Goal: Complete application form: Complete application form

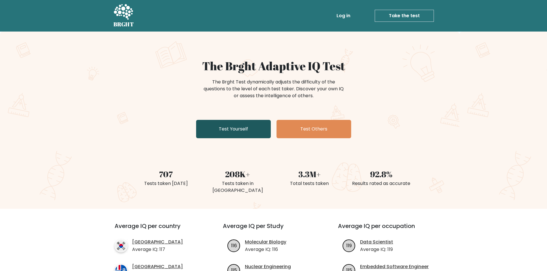
click at [220, 134] on link "Test Yourself" at bounding box center [233, 129] width 75 height 18
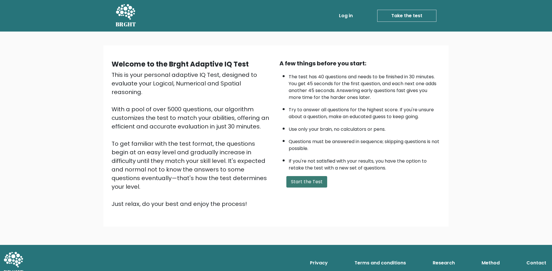
click at [300, 183] on button "Start the Test" at bounding box center [306, 181] width 41 height 11
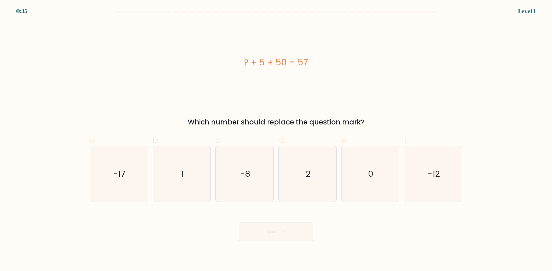
drag, startPoint x: 242, startPoint y: 63, endPoint x: 368, endPoint y: 124, distance: 140.0
click at [368, 124] on div "? + 5 + 50 = 57 Which number should replace the question mark?" at bounding box center [275, 75] width 379 height 106
copy div "? + 5 + 50 = 57 Which number should replace the question mark?"
click at [306, 178] on text "2" at bounding box center [307, 173] width 5 height 11
click at [276, 140] on input "d. 2" at bounding box center [276, 138] width 0 height 4
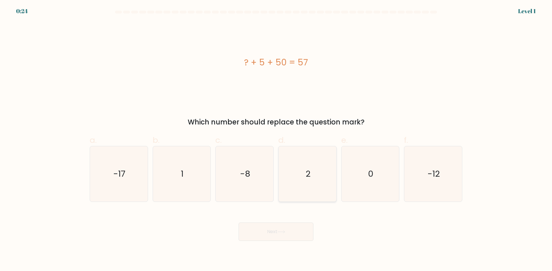
radio input "true"
click at [276, 233] on button "Next" at bounding box center [275, 232] width 75 height 18
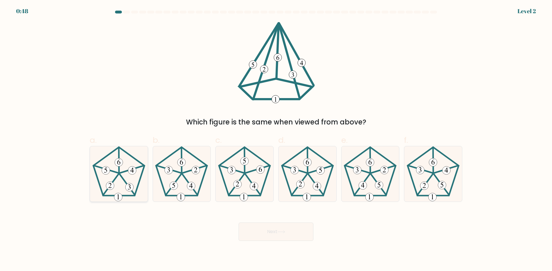
click at [132, 181] on icon at bounding box center [118, 173] width 55 height 55
click at [276, 140] on input "a." at bounding box center [276, 138] width 0 height 4
radio input "true"
click at [267, 236] on button "Next" at bounding box center [275, 232] width 75 height 18
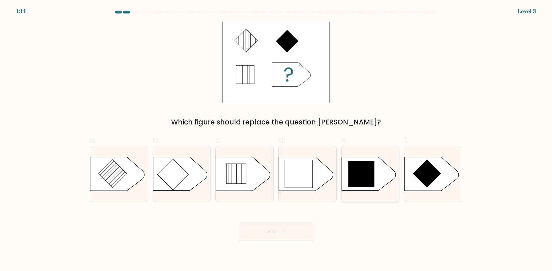
click at [378, 174] on icon at bounding box center [368, 174] width 54 height 34
click at [276, 140] on input "e." at bounding box center [276, 138] width 0 height 4
radio input "true"
click at [297, 239] on button "Next" at bounding box center [275, 232] width 75 height 18
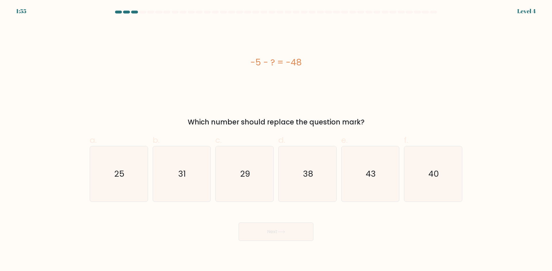
drag, startPoint x: 254, startPoint y: 59, endPoint x: 372, endPoint y: 123, distance: 134.4
click at [372, 123] on div "-5 - ? = -48 Which number should replace the question mark?" at bounding box center [275, 75] width 379 height 106
copy div "-5 - ? = -48 Which number should replace the question mark?"
click at [372, 172] on text "43" at bounding box center [370, 173] width 10 height 11
click at [276, 140] on input "e. 43" at bounding box center [276, 138] width 0 height 4
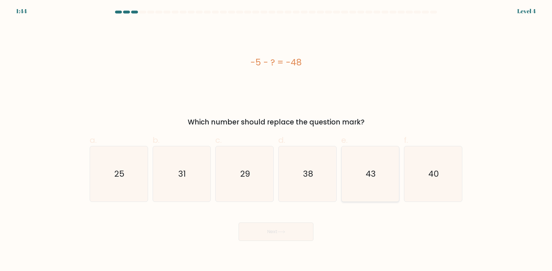
radio input "true"
click at [282, 235] on button "Next" at bounding box center [275, 232] width 75 height 18
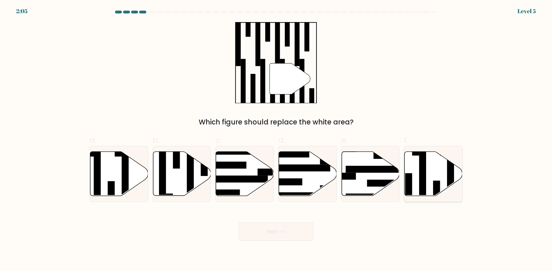
click at [437, 179] on icon at bounding box center [433, 174] width 58 height 44
click at [276, 140] on input "f." at bounding box center [276, 138] width 0 height 4
radio input "true"
click at [280, 228] on button "Next" at bounding box center [275, 232] width 75 height 18
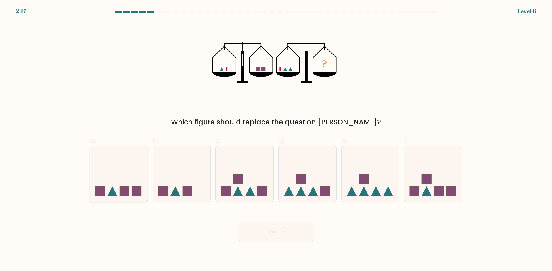
click at [127, 186] on icon at bounding box center [119, 174] width 58 height 48
click at [276, 140] on input "a." at bounding box center [276, 138] width 0 height 4
radio input "true"
click at [295, 235] on button "Next" at bounding box center [275, 232] width 75 height 18
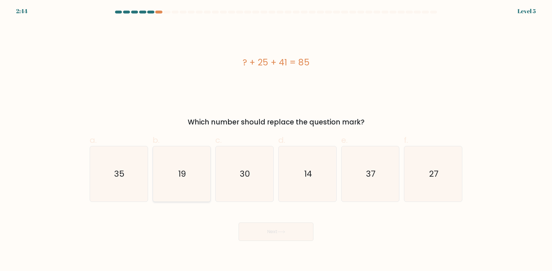
click at [163, 190] on icon "19" at bounding box center [181, 173] width 55 height 55
click at [276, 140] on input "b. 19" at bounding box center [276, 138] width 0 height 4
radio input "true"
click at [285, 234] on button "Next" at bounding box center [275, 232] width 75 height 18
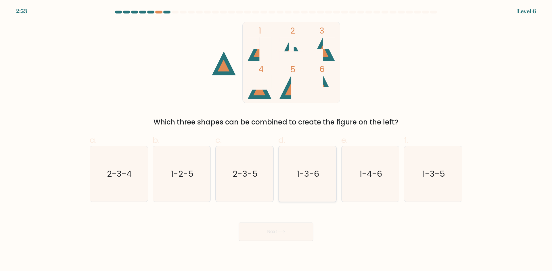
click at [300, 178] on text "1-3-6" at bounding box center [307, 173] width 22 height 11
click at [276, 140] on input "d. 1-3-6" at bounding box center [276, 138] width 0 height 4
radio input "true"
click at [267, 237] on button "Next" at bounding box center [275, 232] width 75 height 18
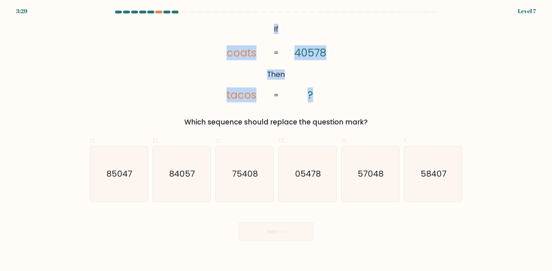
drag, startPoint x: 259, startPoint y: 30, endPoint x: 323, endPoint y: 97, distance: 92.9
click at [323, 97] on icon "@import url('https://fonts.googleapis.com/css?family=Abril+Fatface:400,100,100i…" at bounding box center [276, 63] width 132 height 82
copy icon "If Then coats tacos 40578 ?"
click at [385, 123] on div "Which sequence should replace the question mark?" at bounding box center [275, 122] width 365 height 10
copy div "If Then coats tacos 40578 ? = = Which sequence should replace the question mark?"
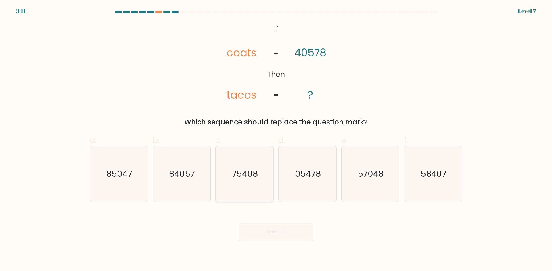
click at [253, 183] on icon "75408" at bounding box center [244, 173] width 55 height 55
click at [276, 140] on input "c. 75408" at bounding box center [276, 138] width 0 height 4
radio input "true"
click at [273, 236] on button "Next" at bounding box center [275, 232] width 75 height 18
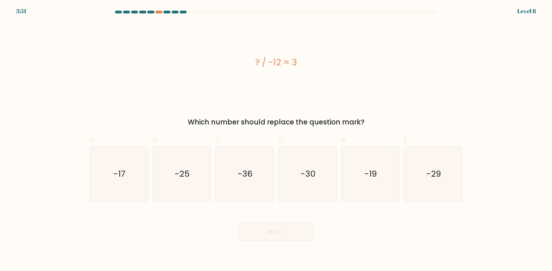
drag, startPoint x: 247, startPoint y: 61, endPoint x: 380, endPoint y: 124, distance: 147.4
click at [380, 124] on div "? / -12 = 3 Which number should replace the question mark?" at bounding box center [275, 75] width 379 height 106
copy div "? / -12 = 3 Which number should replace the question mark?"
click at [239, 192] on icon "-36" at bounding box center [244, 173] width 55 height 55
click at [276, 140] on input "c. -36" at bounding box center [276, 138] width 0 height 4
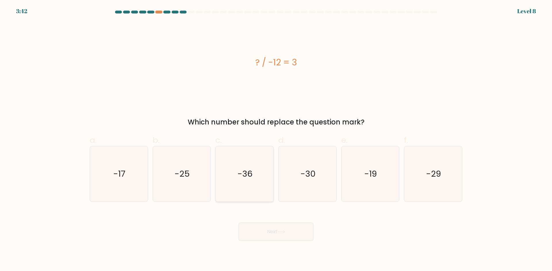
radio input "true"
click at [269, 228] on button "Next" at bounding box center [275, 232] width 75 height 18
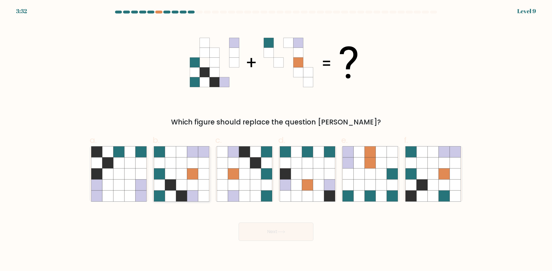
click at [197, 167] on icon at bounding box center [192, 163] width 11 height 11
click at [276, 140] on input "b." at bounding box center [276, 138] width 0 height 4
radio input "true"
click at [267, 228] on button "Next" at bounding box center [275, 232] width 75 height 18
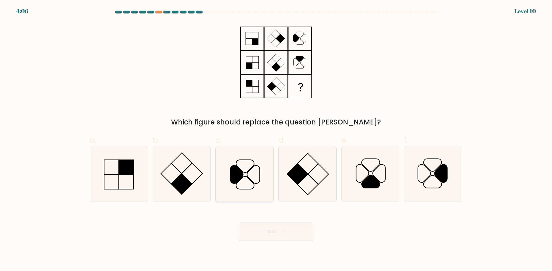
click at [243, 170] on icon at bounding box center [244, 173] width 55 height 55
click at [276, 140] on input "c." at bounding box center [276, 138] width 0 height 4
radio input "true"
click at [279, 231] on icon at bounding box center [281, 232] width 8 height 3
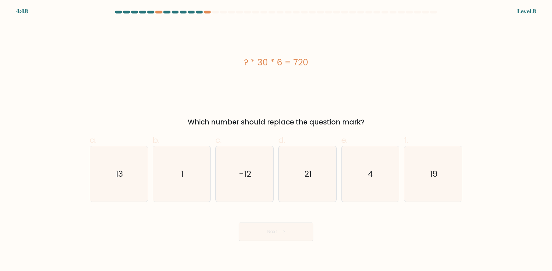
drag, startPoint x: 241, startPoint y: 61, endPoint x: 340, endPoint y: 61, distance: 98.8
click at [340, 61] on div "? * 30 * 6 = 720" at bounding box center [276, 62] width 372 height 13
copy div "? * 30 * 6 = 720"
click at [368, 176] on text "4" at bounding box center [370, 173] width 5 height 11
click at [276, 140] on input "e. 4" at bounding box center [276, 138] width 0 height 4
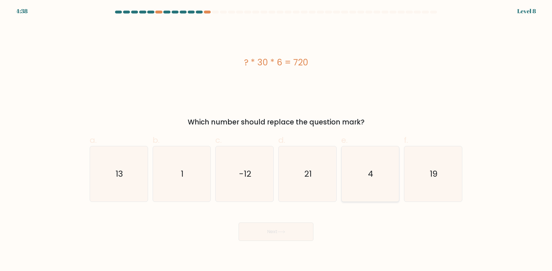
radio input "true"
click at [262, 234] on button "Next" at bounding box center [275, 232] width 75 height 18
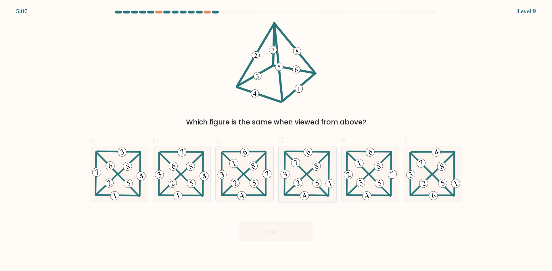
click at [334, 191] on icon at bounding box center [307, 173] width 57 height 55
click at [276, 140] on input "d." at bounding box center [276, 138] width 0 height 4
radio input "true"
click at [275, 229] on button "Next" at bounding box center [275, 232] width 75 height 18
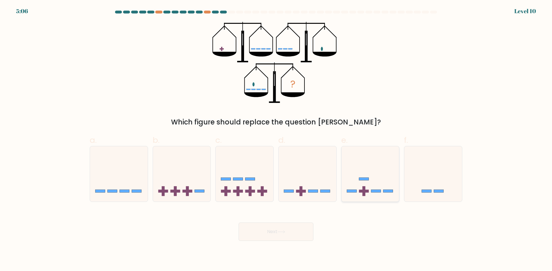
click at [365, 180] on rect at bounding box center [364, 179] width 10 height 3
click at [276, 140] on input "e." at bounding box center [276, 138] width 0 height 4
radio input "true"
drag, startPoint x: 289, startPoint y: 223, endPoint x: 285, endPoint y: 230, distance: 7.7
click at [285, 229] on button "Next" at bounding box center [275, 232] width 75 height 18
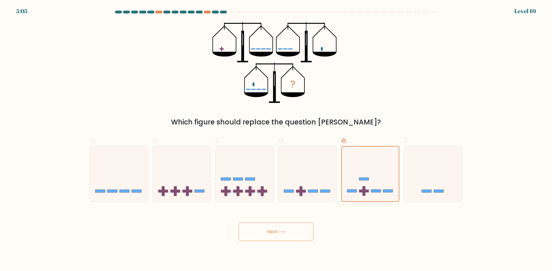
click at [283, 231] on icon at bounding box center [281, 232] width 8 height 3
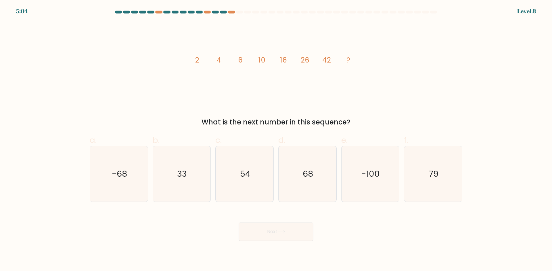
click at [274, 215] on div "Next" at bounding box center [275, 225] width 379 height 32
drag, startPoint x: 188, startPoint y: 59, endPoint x: 395, endPoint y: 118, distance: 215.4
click at [395, 118] on div "image/svg+xml 2 4 6 10 16 26 42 ? What is the next number in this sequence?" at bounding box center [275, 75] width 379 height 106
copy div "2 4 6 10 16 26 42 ? What is the next number in this sequence?"
click at [291, 197] on icon "68" at bounding box center [306, 173] width 55 height 55
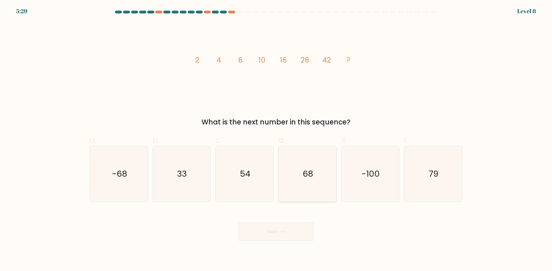
click at [276, 140] on input "d. 68" at bounding box center [276, 138] width 0 height 4
radio input "true"
click at [282, 228] on button "Next" at bounding box center [275, 232] width 75 height 18
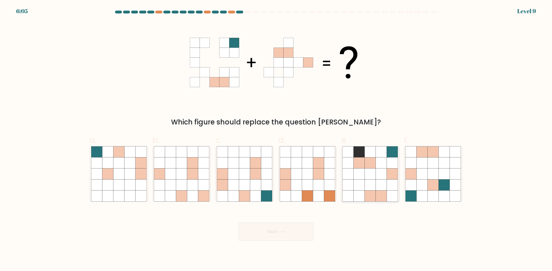
click at [375, 177] on icon at bounding box center [370, 174] width 11 height 11
click at [276, 140] on input "e." at bounding box center [276, 138] width 0 height 4
radio input "true"
click at [271, 234] on button "Next" at bounding box center [275, 232] width 75 height 18
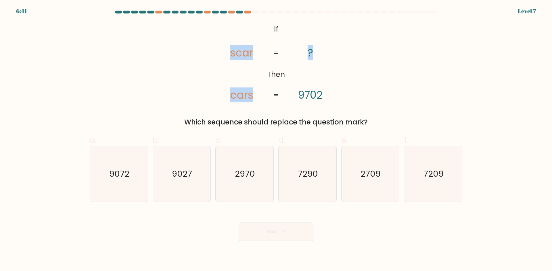
drag, startPoint x: 223, startPoint y: 25, endPoint x: 298, endPoint y: 90, distance: 98.6
click at [298, 90] on icon "@import url('https://fonts.googleapis.com/css?family=Abril+Fatface:400,100,100i…" at bounding box center [276, 63] width 132 height 82
drag, startPoint x: 272, startPoint y: 24, endPoint x: 378, endPoint y: 123, distance: 144.9
click at [378, 123] on div "@import url('https://fonts.googleapis.com/css?family=Abril+Fatface:400,100,100i…" at bounding box center [275, 75] width 379 height 106
copy div "If Then scar cars ? 9702 = = Which sequence should replace the question mark?"
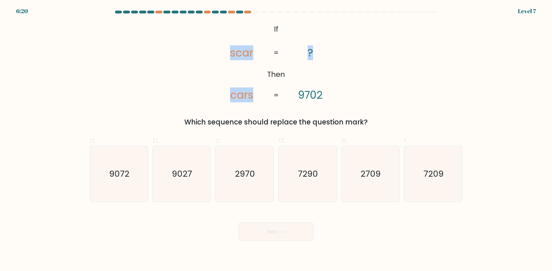
click at [401, 99] on div "@import url('https://fonts.googleapis.com/css?family=Abril+Fatface:400,100,100i…" at bounding box center [275, 75] width 379 height 106
click at [312, 182] on icon "7290" at bounding box center [306, 173] width 55 height 55
click at [276, 140] on input "d. 7290" at bounding box center [276, 138] width 0 height 4
radio input "true"
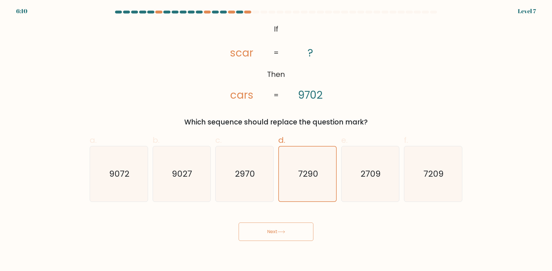
click at [289, 230] on button "Next" at bounding box center [275, 232] width 75 height 18
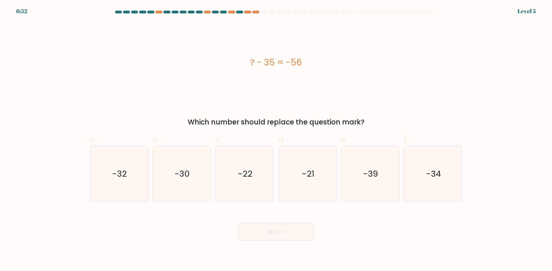
drag, startPoint x: 246, startPoint y: 55, endPoint x: 401, endPoint y: 113, distance: 165.4
click at [401, 113] on div "? - 35 = -56 Which number should replace the question mark?" at bounding box center [275, 75] width 379 height 106
copy div "? - 35 = -56 Which number should replace the question mark?"
click at [304, 174] on text "-21" at bounding box center [308, 173] width 12 height 11
click at [276, 140] on input "d. -21" at bounding box center [276, 138] width 0 height 4
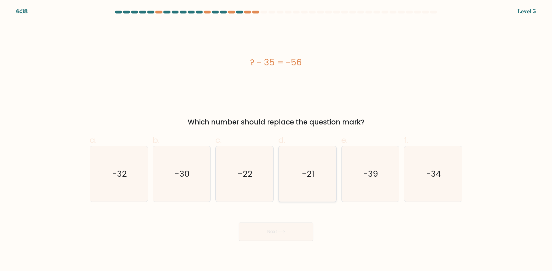
radio input "true"
click at [262, 232] on button "Next" at bounding box center [275, 232] width 75 height 18
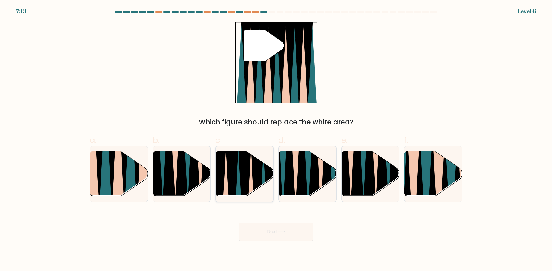
click at [229, 178] on icon at bounding box center [231, 198] width 13 height 115
click at [276, 140] on input "c." at bounding box center [276, 138] width 0 height 4
radio input "true"
click at [263, 227] on button "Next" at bounding box center [275, 232] width 75 height 18
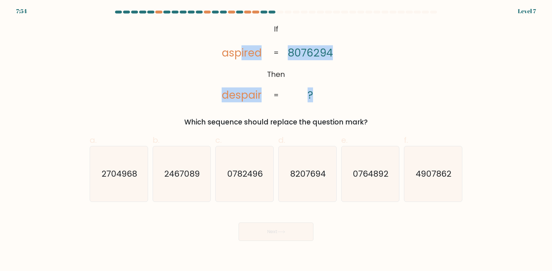
drag, startPoint x: 238, startPoint y: 28, endPoint x: 328, endPoint y: 89, distance: 108.6
click at [328, 89] on icon "@import url('https://fonts.googleapis.com/css?family=Abril+Fatface:400,100,100i…" at bounding box center [276, 63] width 132 height 82
drag, startPoint x: 270, startPoint y: 24, endPoint x: 373, endPoint y: 113, distance: 135.4
click at [373, 113] on div "@import url('https://fonts.googleapis.com/css?family=Abril+Fatface:400,100,100i…" at bounding box center [275, 75] width 379 height 106
copy div "If Then aspired despair 8076294 ? = = Which sequence should replace the questio…"
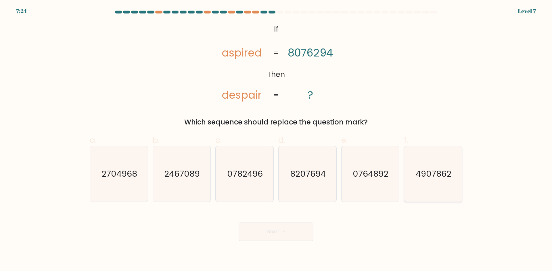
click at [449, 172] on text "4907862" at bounding box center [434, 173] width 36 height 11
click at [276, 140] on input "f. 4907862" at bounding box center [276, 138] width 0 height 4
radio input "true"
click at [283, 229] on button "Next" at bounding box center [275, 232] width 75 height 18
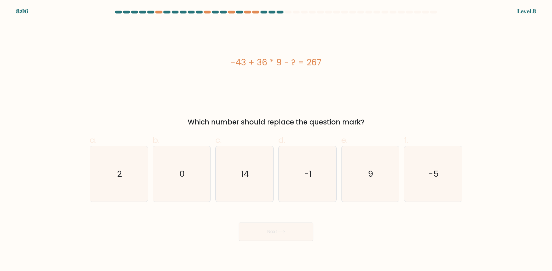
drag, startPoint x: 226, startPoint y: 58, endPoint x: 404, endPoint y: 120, distance: 188.9
click at [404, 120] on div "-43 + 36 * 9 - ? = 267 Which number should replace the question mark?" at bounding box center [275, 75] width 379 height 106
click at [255, 182] on icon "14" at bounding box center [244, 173] width 55 height 55
click at [276, 140] on input "c. 14" at bounding box center [276, 138] width 0 height 4
radio input "true"
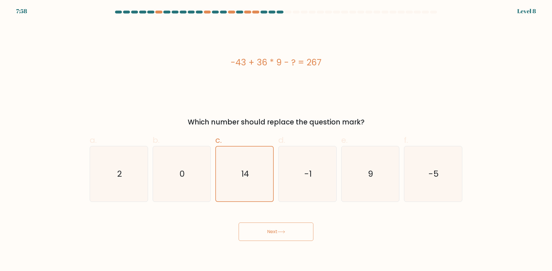
click at [272, 233] on button "Next" at bounding box center [275, 232] width 75 height 18
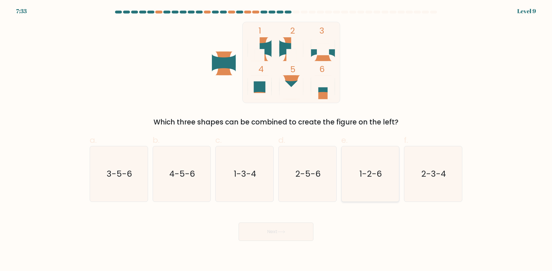
drag, startPoint x: 366, startPoint y: 172, endPoint x: 325, endPoint y: 190, distance: 44.9
click at [366, 172] on text "1-2-6" at bounding box center [370, 173] width 22 height 11
click at [276, 140] on input "e. 1-2-6" at bounding box center [276, 138] width 0 height 4
radio input "true"
click at [264, 233] on button "Next" at bounding box center [275, 232] width 75 height 18
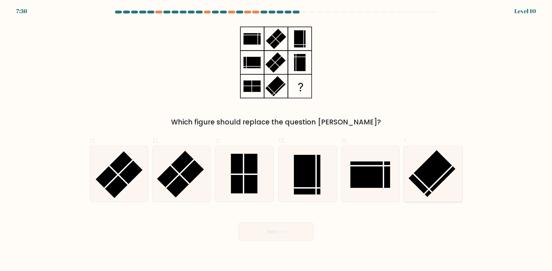
click at [429, 176] on rect at bounding box center [431, 174] width 47 height 47
click at [276, 140] on input "f." at bounding box center [276, 138] width 0 height 4
radio input "true"
click at [254, 228] on button "Next" at bounding box center [275, 232] width 75 height 18
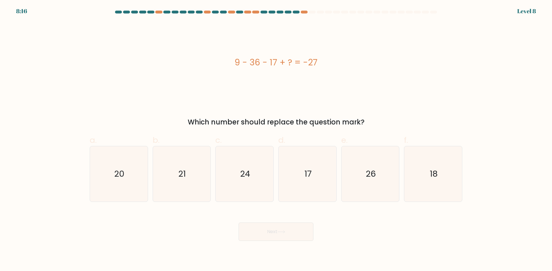
drag, startPoint x: 219, startPoint y: 56, endPoint x: 383, endPoint y: 119, distance: 175.1
click at [383, 119] on div "9 - 36 - 17 + ? = -27 Which number should replace the question mark?" at bounding box center [275, 75] width 379 height 106
drag, startPoint x: 318, startPoint y: 175, endPoint x: 311, endPoint y: 200, distance: 25.9
click at [318, 175] on icon "17" at bounding box center [306, 173] width 55 height 55
click at [276, 140] on input "d. 17" at bounding box center [276, 138] width 0 height 4
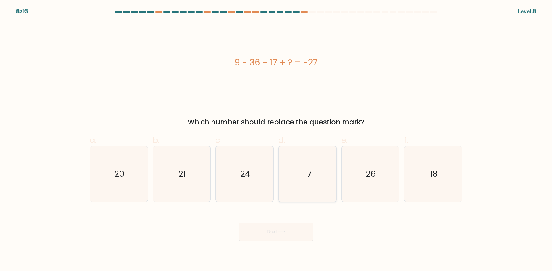
radio input "true"
click at [293, 230] on button "Next" at bounding box center [275, 232] width 75 height 18
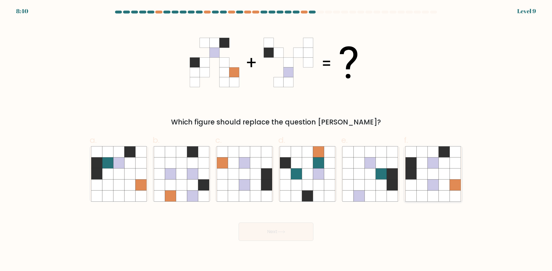
click at [460, 195] on icon at bounding box center [454, 196] width 11 height 11
click at [276, 140] on input "f." at bounding box center [276, 138] width 0 height 4
radio input "true"
click at [290, 237] on button "Next" at bounding box center [275, 232] width 75 height 18
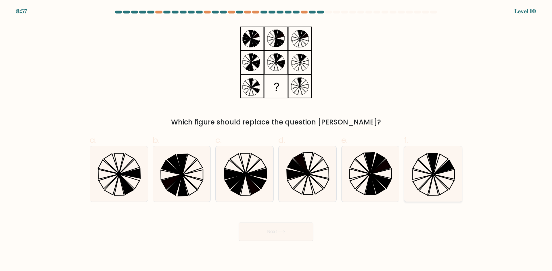
click at [445, 173] on icon at bounding box center [432, 173] width 55 height 55
click at [276, 140] on input "f." at bounding box center [276, 138] width 0 height 4
radio input "true"
click at [290, 230] on button "Next" at bounding box center [275, 232] width 75 height 18
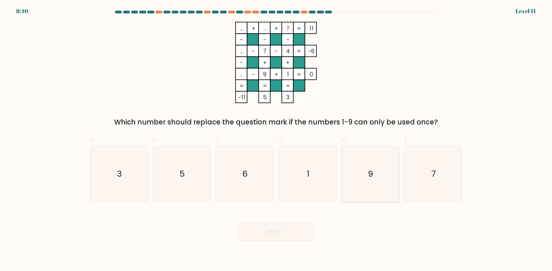
click at [376, 176] on icon "9" at bounding box center [369, 173] width 55 height 55
click at [276, 140] on input "e. 9" at bounding box center [276, 138] width 0 height 4
radio input "true"
click at [285, 231] on icon at bounding box center [281, 232] width 8 height 3
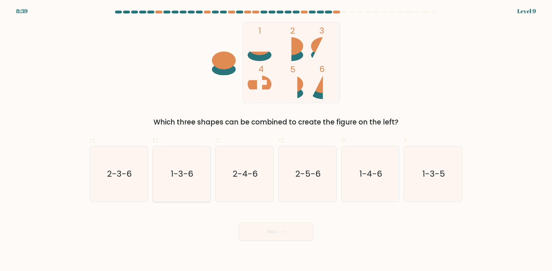
drag, startPoint x: 130, startPoint y: 184, endPoint x: 196, endPoint y: 200, distance: 68.4
click at [131, 186] on icon "2-3-6" at bounding box center [118, 173] width 55 height 55
click at [276, 140] on input "a. 2-3-6" at bounding box center [276, 138] width 0 height 4
radio input "true"
click at [293, 237] on button "Next" at bounding box center [275, 232] width 75 height 18
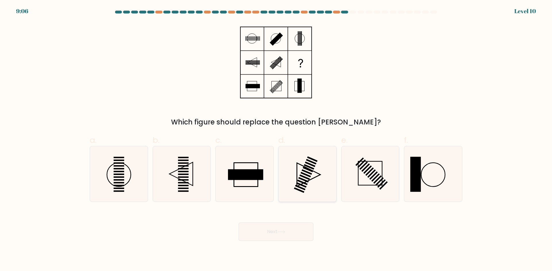
click at [315, 179] on icon at bounding box center [306, 173] width 55 height 55
click at [276, 140] on input "d." at bounding box center [276, 138] width 0 height 4
radio input "true"
click at [290, 233] on button "Next" at bounding box center [275, 232] width 75 height 18
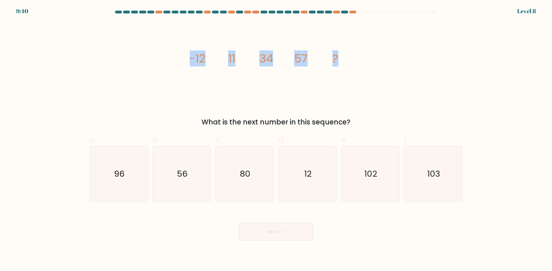
drag, startPoint x: 179, startPoint y: 53, endPoint x: 381, endPoint y: 59, distance: 202.0
click at [381, 59] on div "image/svg+xml -12 11 34 57 ? What is the next number in this sequence?" at bounding box center [275, 75] width 379 height 106
click at [367, 124] on div "What is the next number in this sequence?" at bounding box center [275, 122] width 365 height 10
click at [238, 182] on icon "80" at bounding box center [244, 173] width 55 height 55
click at [276, 140] on input "c. 80" at bounding box center [276, 138] width 0 height 4
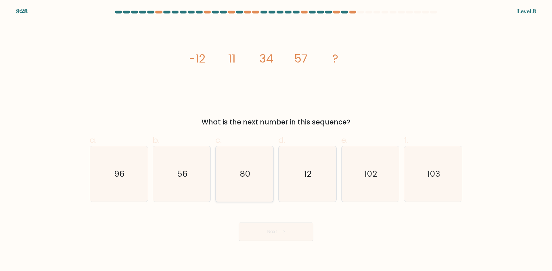
radio input "true"
click at [277, 228] on button "Next" at bounding box center [275, 232] width 75 height 18
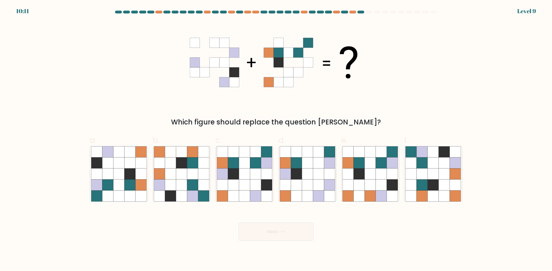
drag, startPoint x: 266, startPoint y: 234, endPoint x: 236, endPoint y: 105, distance: 131.8
click at [236, 105] on form at bounding box center [276, 126] width 552 height 231
click at [207, 97] on icon at bounding box center [276, 63] width 172 height 82
click at [311, 186] on icon at bounding box center [307, 185] width 11 height 11
click at [276, 140] on input "d." at bounding box center [276, 138] width 0 height 4
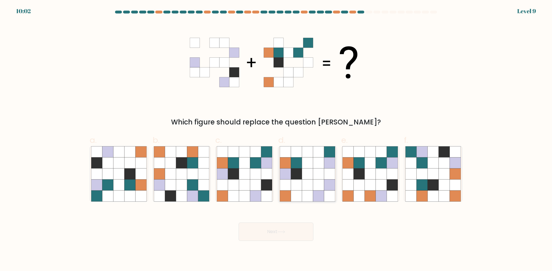
radio input "true"
click at [270, 238] on button "Next" at bounding box center [275, 232] width 75 height 18
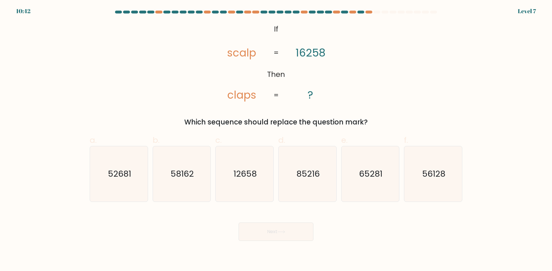
drag, startPoint x: 252, startPoint y: 22, endPoint x: 379, endPoint y: 115, distance: 156.2
click at [379, 115] on div "@import url('https://fonts.googleapis.com/css?family=Abril+Fatface:400,100,100i…" at bounding box center [275, 75] width 379 height 106
click at [371, 183] on icon "65281" at bounding box center [369, 173] width 55 height 55
click at [276, 140] on input "e. 65281" at bounding box center [276, 138] width 0 height 4
radio input "true"
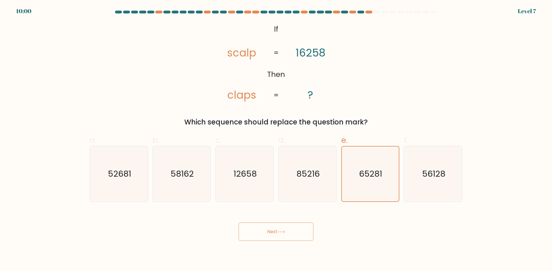
click at [288, 228] on button "Next" at bounding box center [275, 232] width 75 height 18
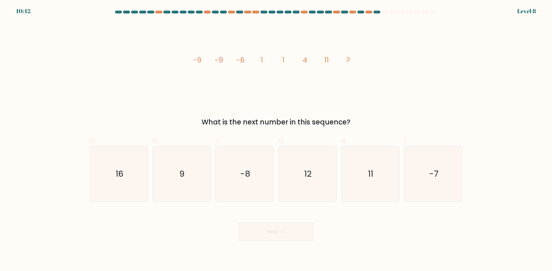
drag, startPoint x: 183, startPoint y: 55, endPoint x: 392, endPoint y: 111, distance: 215.6
click at [392, 111] on div "image/svg+xml -9 -9 -6 1 1 4 11 ? What is the next number in this sequence?" at bounding box center [275, 75] width 379 height 106
click at [379, 169] on icon "11" at bounding box center [369, 173] width 55 height 55
click at [276, 140] on input "e. 11" at bounding box center [276, 138] width 0 height 4
radio input "true"
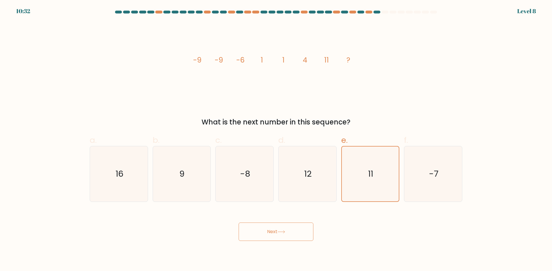
click at [293, 234] on button "Next" at bounding box center [275, 232] width 75 height 18
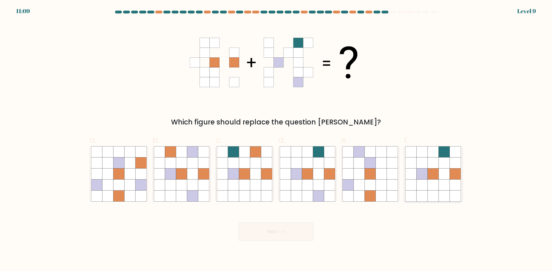
click at [449, 187] on icon at bounding box center [443, 185] width 11 height 11
click at [276, 140] on input "f." at bounding box center [276, 138] width 0 height 4
radio input "true"
click at [263, 234] on button "Next" at bounding box center [275, 232] width 75 height 18
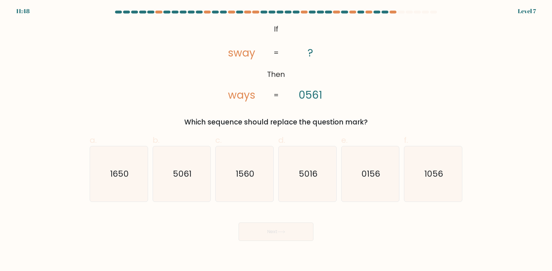
drag, startPoint x: 254, startPoint y: 27, endPoint x: 333, endPoint y: 97, distance: 105.8
click at [334, 99] on icon "@import url('https://fonts.googleapis.com/css?family=Abril+Fatface:400,100,100i…" at bounding box center [276, 63] width 132 height 82
drag, startPoint x: 271, startPoint y: 25, endPoint x: 379, endPoint y: 119, distance: 143.1
click at [379, 119] on div "@import url('https://fonts.googleapis.com/css?family=Abril+Fatface:400,100,100i…" at bounding box center [275, 75] width 379 height 106
click at [307, 171] on text "5016" at bounding box center [307, 173] width 19 height 11
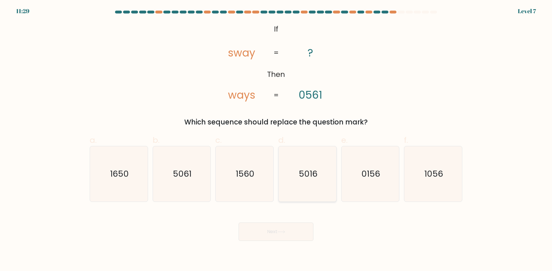
click at [276, 140] on input "d. 5016" at bounding box center [276, 138] width 0 height 4
radio input "true"
click at [287, 220] on div "Next" at bounding box center [275, 225] width 379 height 32
click at [281, 229] on button "Next" at bounding box center [275, 232] width 75 height 18
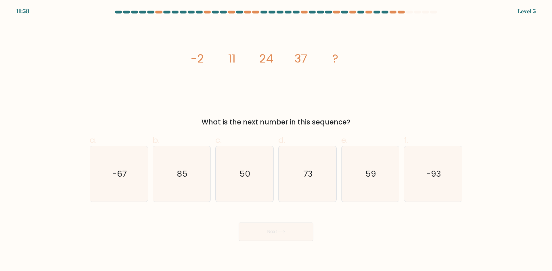
drag, startPoint x: 186, startPoint y: 70, endPoint x: 384, endPoint y: 125, distance: 206.3
click at [384, 125] on div "image/svg+xml -2 11 24 37 ? What is the next number in this sequence?" at bounding box center [275, 75] width 379 height 106
click at [263, 181] on icon "50" at bounding box center [244, 173] width 55 height 55
click at [276, 140] on input "c. 50" at bounding box center [276, 138] width 0 height 4
radio input "true"
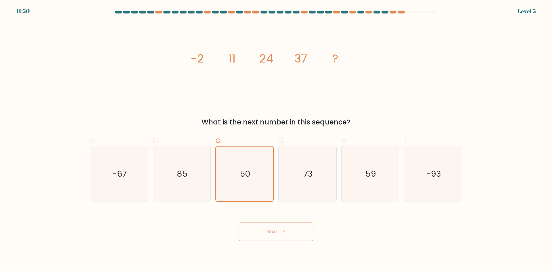
click at [275, 237] on button "Next" at bounding box center [275, 232] width 75 height 18
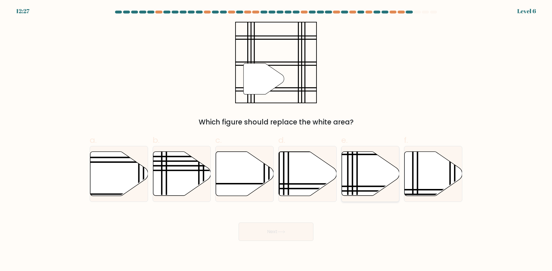
click at [372, 170] on icon at bounding box center [370, 174] width 58 height 44
click at [276, 140] on input "e." at bounding box center [276, 138] width 0 height 4
radio input "true"
click at [259, 234] on button "Next" at bounding box center [275, 232] width 75 height 18
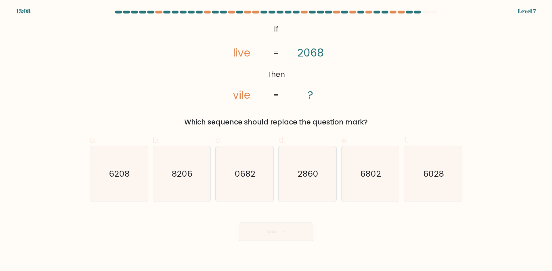
drag, startPoint x: 259, startPoint y: 18, endPoint x: 368, endPoint y: 115, distance: 145.7
click at [368, 115] on form "If ?" at bounding box center [276, 126] width 552 height 231
click at [418, 186] on icon "6028" at bounding box center [432, 173] width 55 height 55
click at [276, 140] on input "f. 6028" at bounding box center [276, 138] width 0 height 4
radio input "true"
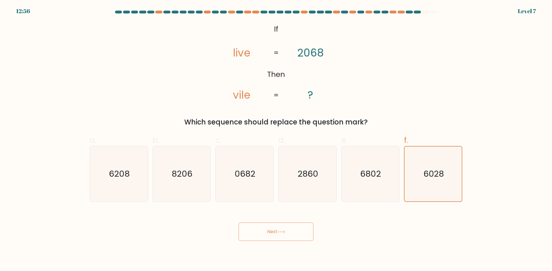
click at [292, 234] on button "Next" at bounding box center [275, 232] width 75 height 18
click at [253, 234] on button "Next" at bounding box center [275, 232] width 75 height 18
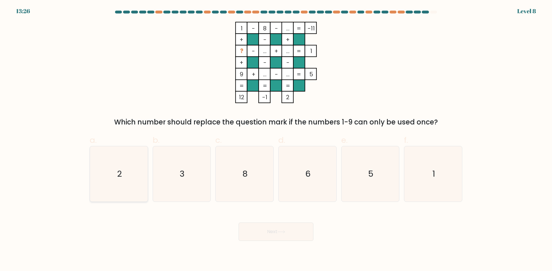
click at [118, 167] on icon "2" at bounding box center [118, 173] width 55 height 55
click at [276, 140] on input "a. 2" at bounding box center [276, 138] width 0 height 4
radio input "true"
click at [285, 240] on button "Next" at bounding box center [275, 232] width 75 height 18
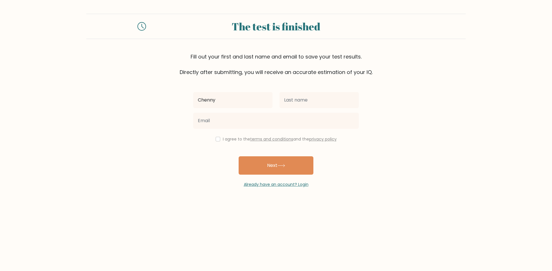
type input "[PERSON_NAME]"
type input "Paldo"
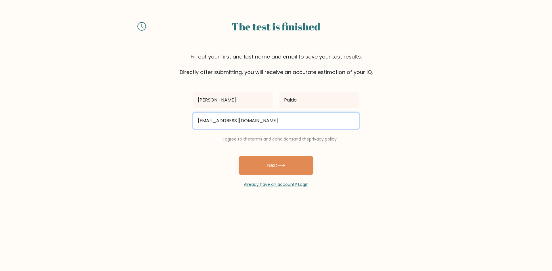
type input "paldo.chennymaesm@gmail.com"
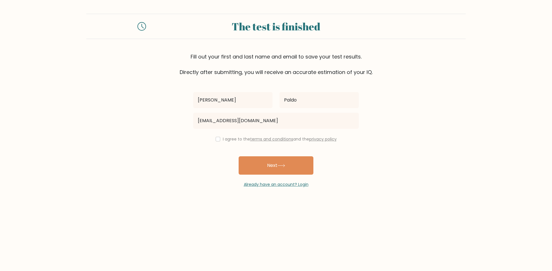
click at [223, 140] on label "I agree to the terms and conditions and the privacy policy" at bounding box center [280, 139] width 114 height 6
click at [215, 138] on input "checkbox" at bounding box center [217, 139] width 5 height 5
checkbox input "true"
click at [271, 169] on button "Next" at bounding box center [275, 166] width 75 height 18
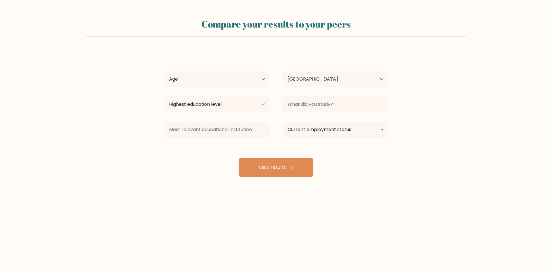
select select "PH"
click at [234, 77] on select "Age Under [DEMOGRAPHIC_DATA] [DEMOGRAPHIC_DATA] [DEMOGRAPHIC_DATA] [DEMOGRAPHIC…" at bounding box center [216, 79] width 105 height 16
select select "25_34"
click at [164, 71] on select "Age Under [DEMOGRAPHIC_DATA] [DEMOGRAPHIC_DATA] [DEMOGRAPHIC_DATA] [DEMOGRAPHIC…" at bounding box center [216, 79] width 105 height 16
click at [315, 81] on select "Country [GEOGRAPHIC_DATA] [GEOGRAPHIC_DATA] [GEOGRAPHIC_DATA] [US_STATE] [GEOGR…" at bounding box center [335, 79] width 105 height 16
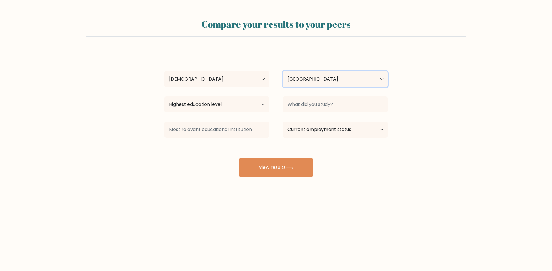
click at [317, 82] on select "Country [GEOGRAPHIC_DATA] [GEOGRAPHIC_DATA] [GEOGRAPHIC_DATA] [US_STATE] [GEOGR…" at bounding box center [335, 79] width 105 height 16
click at [237, 105] on select "Highest education level No schooling Primary Lower Secondary Upper Secondary Oc…" at bounding box center [216, 105] width 105 height 16
select select "bachelors_degree"
click at [164, 97] on select "Highest education level No schooling Primary Lower Secondary Upper Secondary Oc…" at bounding box center [216, 105] width 105 height 16
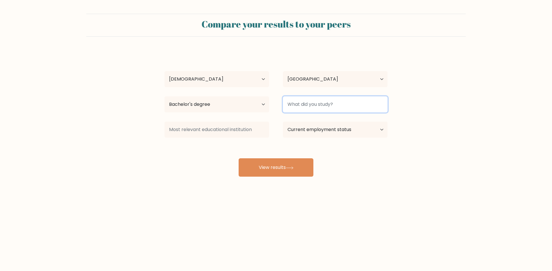
click at [311, 101] on input at bounding box center [335, 105] width 105 height 16
type input "BSIT"
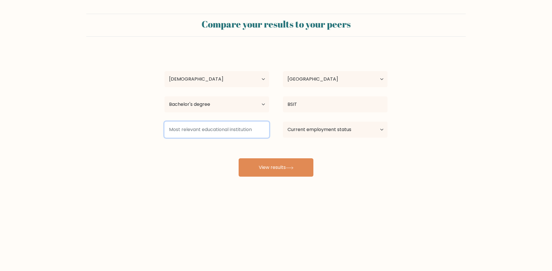
click at [227, 127] on input at bounding box center [216, 130] width 105 height 16
click at [210, 129] on input at bounding box center [216, 130] width 105 height 16
click at [302, 128] on select "Current employment status Employed Student Retired Other / prefer not to answer" at bounding box center [335, 130] width 105 height 16
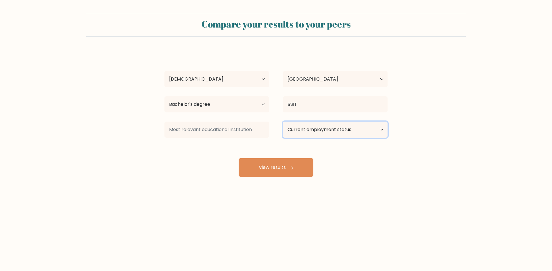
select select "other"
click at [283, 122] on select "Current employment status Employed Student Retired Other / prefer not to answer" at bounding box center [335, 130] width 105 height 16
click at [250, 131] on input at bounding box center [216, 130] width 105 height 16
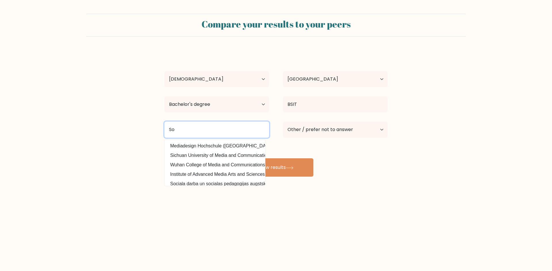
type input "S"
type input "t"
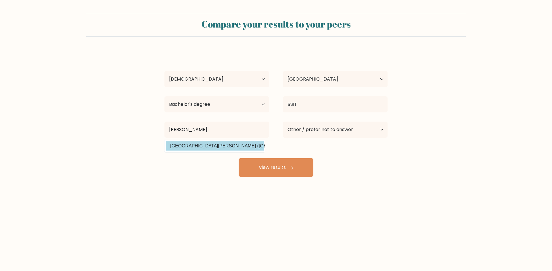
click at [219, 149] on option "[GEOGRAPHIC_DATA][PERSON_NAME] ([GEOGRAPHIC_DATA])" at bounding box center [215, 146] width 98 height 9
type input "[GEOGRAPHIC_DATA][PERSON_NAME]"
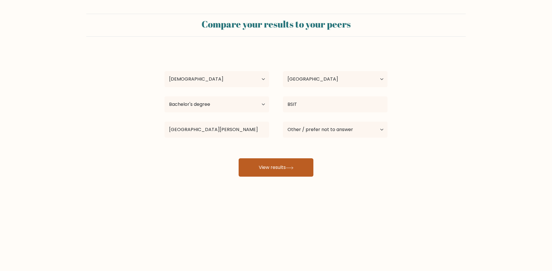
click at [270, 168] on button "View results" at bounding box center [275, 168] width 75 height 18
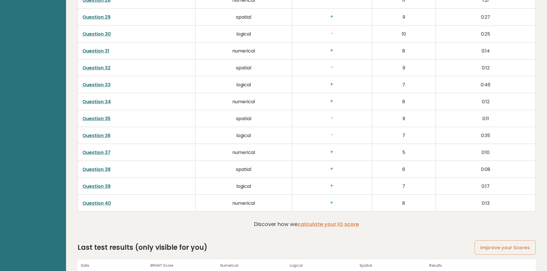
scroll to position [1469, 0]
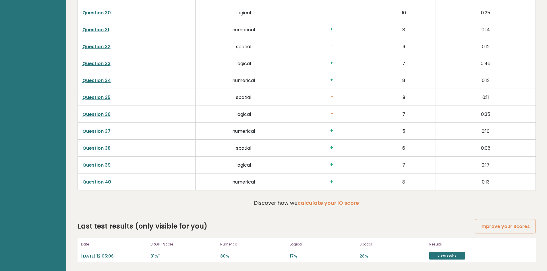
drag, startPoint x: 450, startPoint y: 254, endPoint x: 436, endPoint y: 216, distance: 40.2
click at [450, 254] on link "View results" at bounding box center [447, 255] width 36 height 7
